Goal: Navigation & Orientation: Find specific page/section

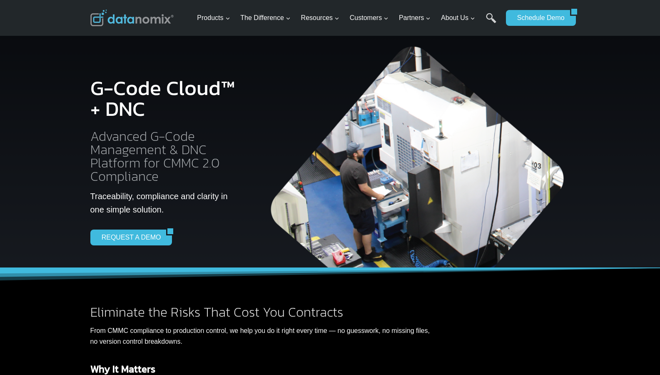
scroll to position [1546, 0]
